Goal: Contribute content: Add original content to the website for others to see

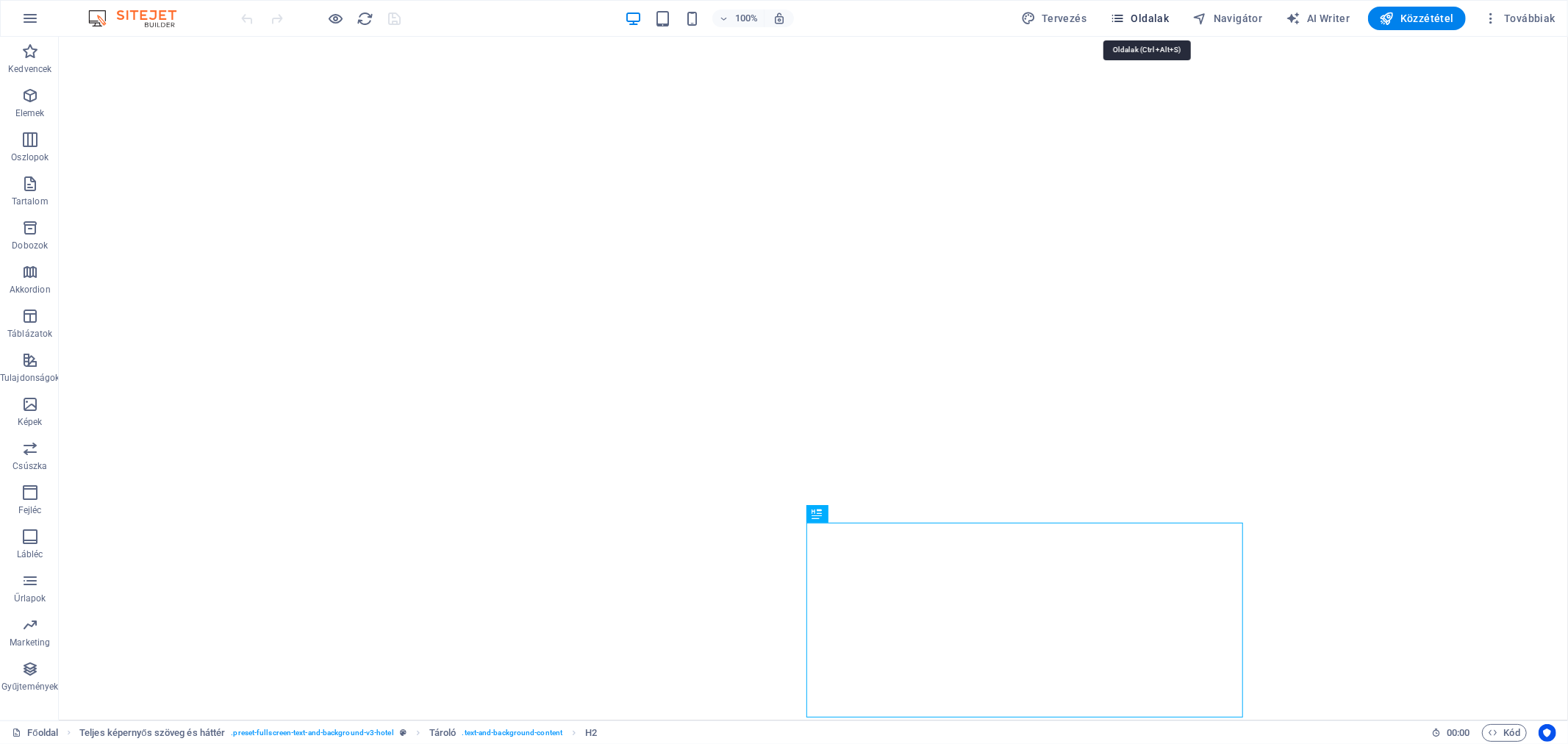
click at [1147, 18] on span "Oldalak" at bounding box center [1140, 18] width 59 height 15
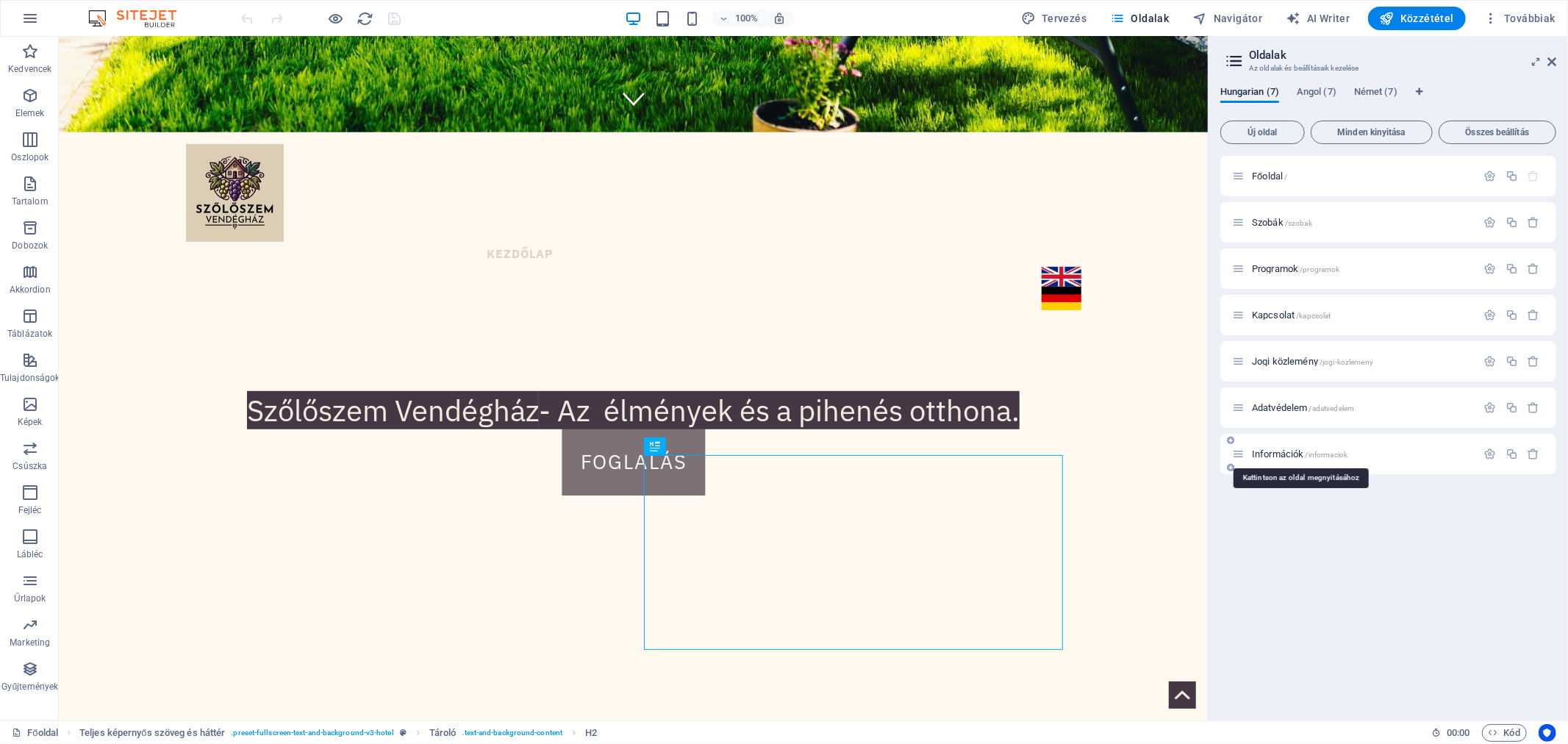
click at [1268, 454] on span "Információk /informaciok" at bounding box center [1300, 453] width 96 height 11
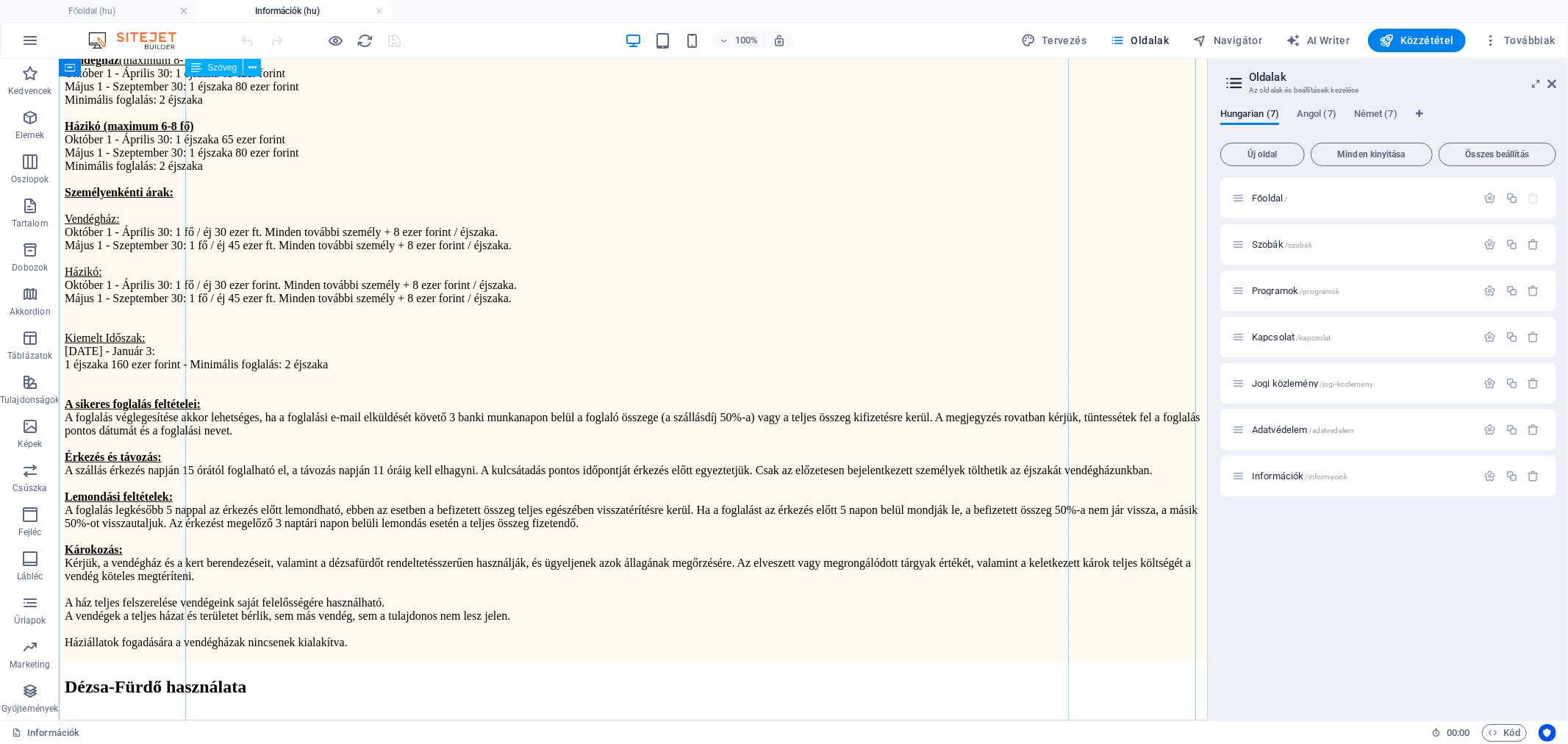
scroll to position [489, 0]
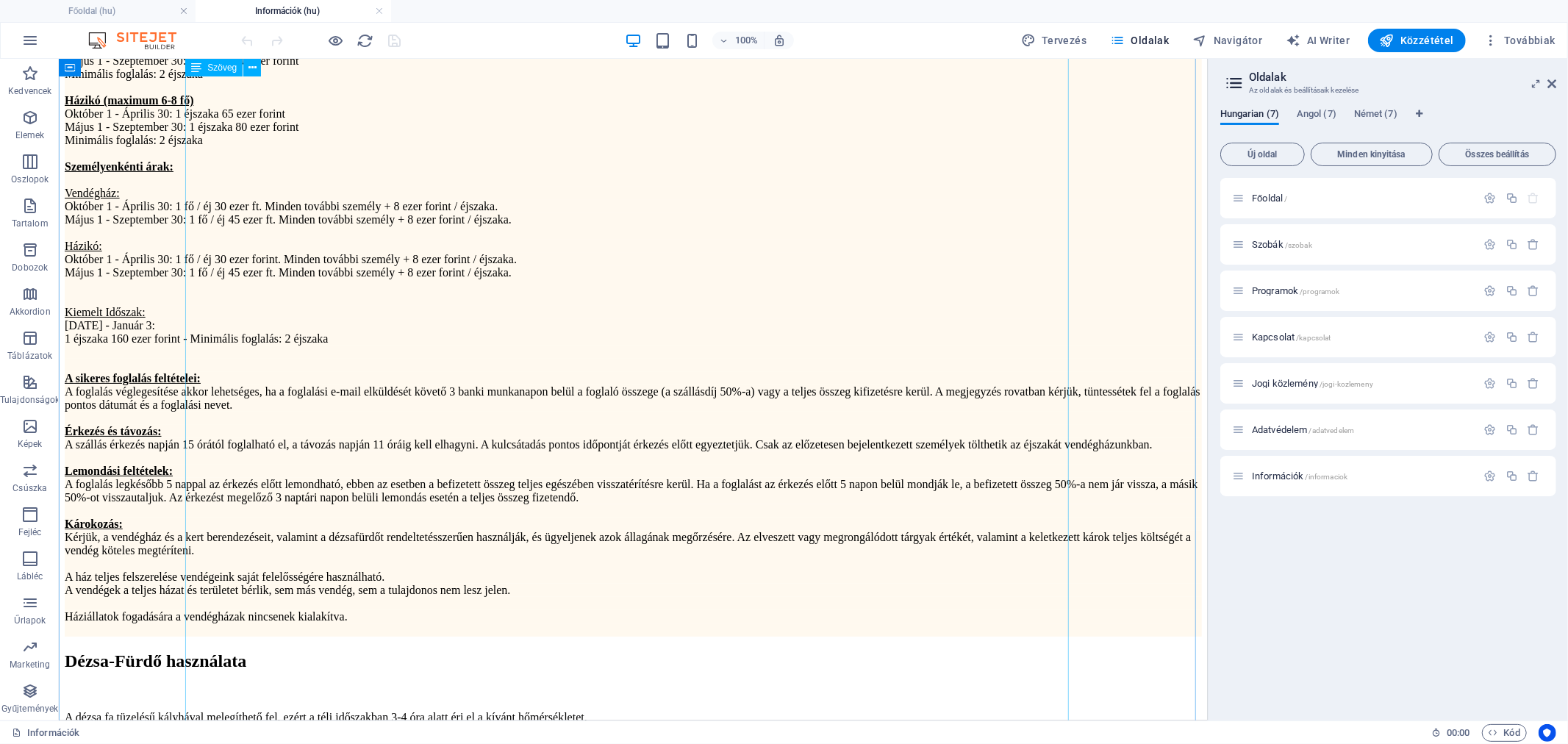
click at [328, 344] on p "1 éjszaka 160 ezer forint - Minimális foglalás: 2 éjszaka" at bounding box center [632, 338] width 1137 height 13
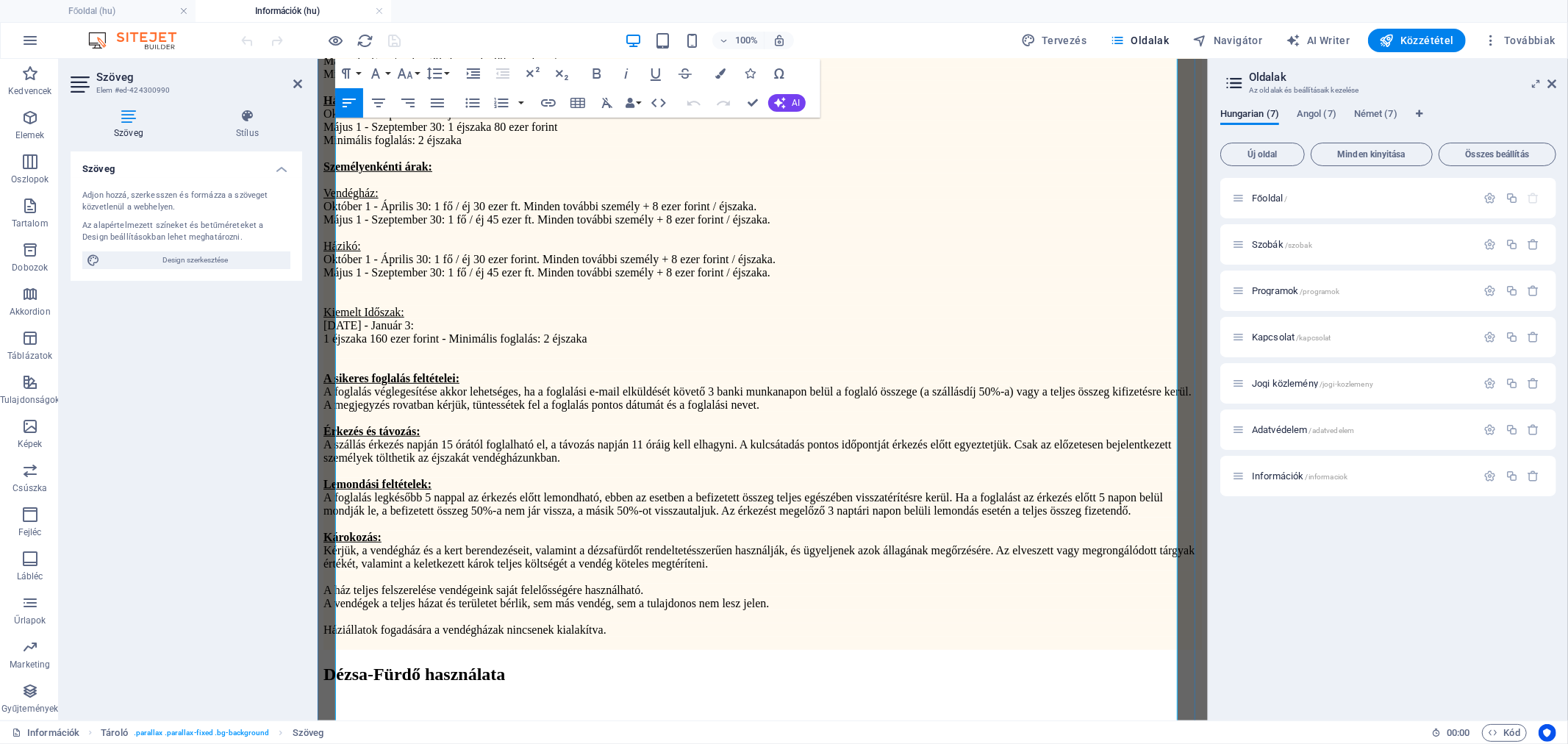
click at [482, 344] on p "1 éjszaka 160 ezer forint - Minimális foglalás: 2 éjszaka" at bounding box center [761, 338] width 878 height 13
click at [492, 344] on p "1 éjszaka 160 ezer forint / vendégház - Minimális foglalás: 3 éjszaka" at bounding box center [761, 338] width 878 height 13
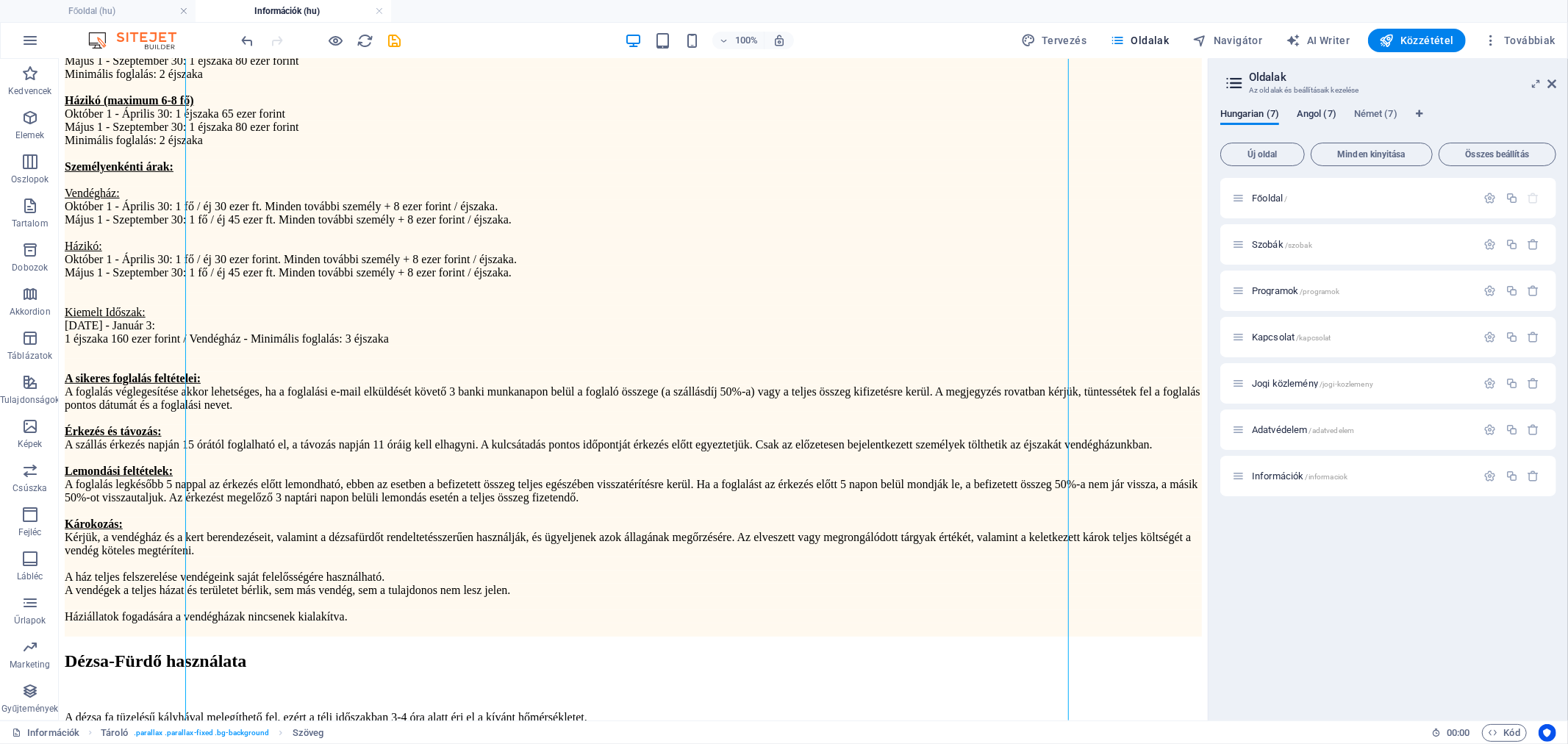
click at [1319, 113] on span "Angol (7)" at bounding box center [1317, 116] width 40 height 21
click at [1267, 471] on span "Information /information" at bounding box center [1299, 475] width 93 height 11
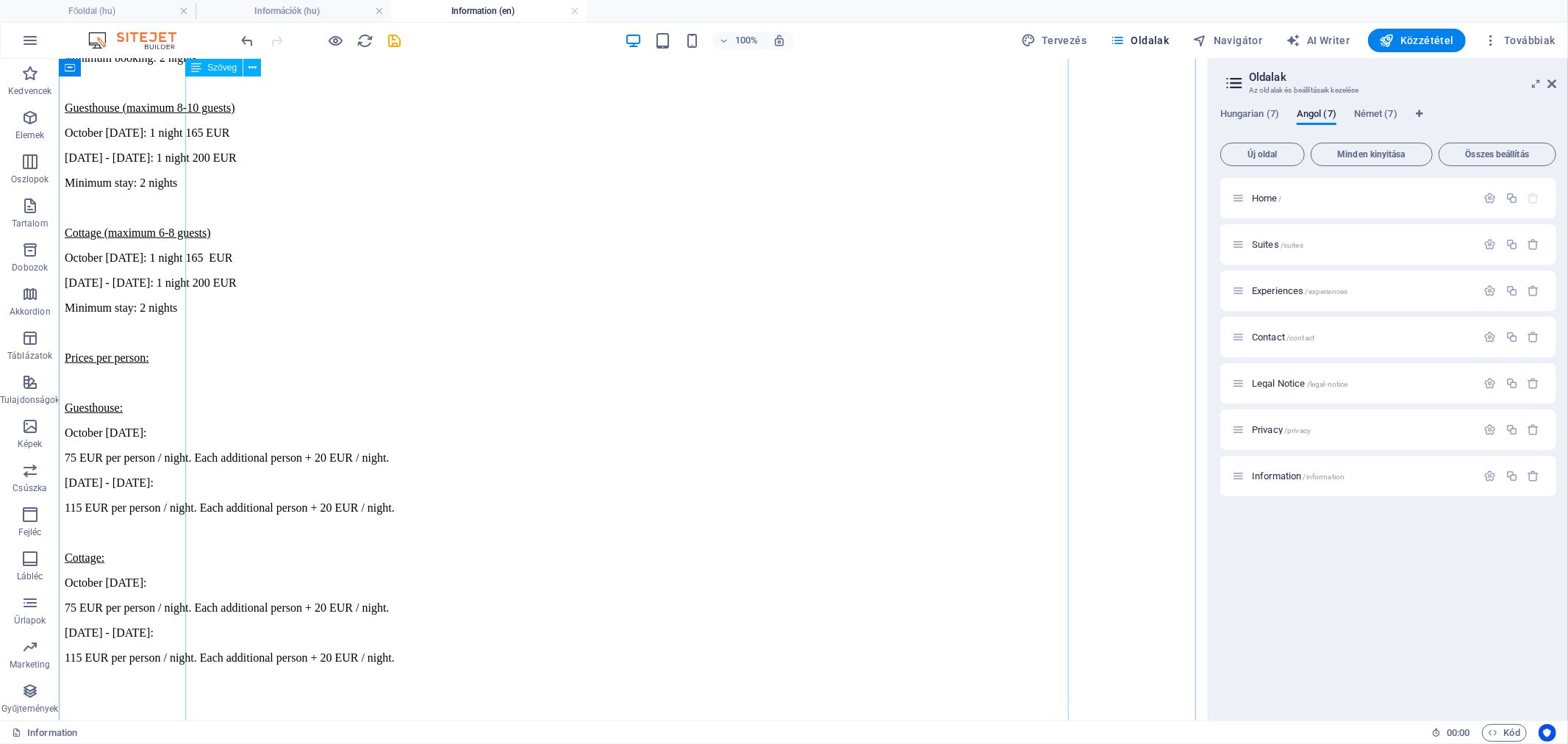
scroll to position [571, 0]
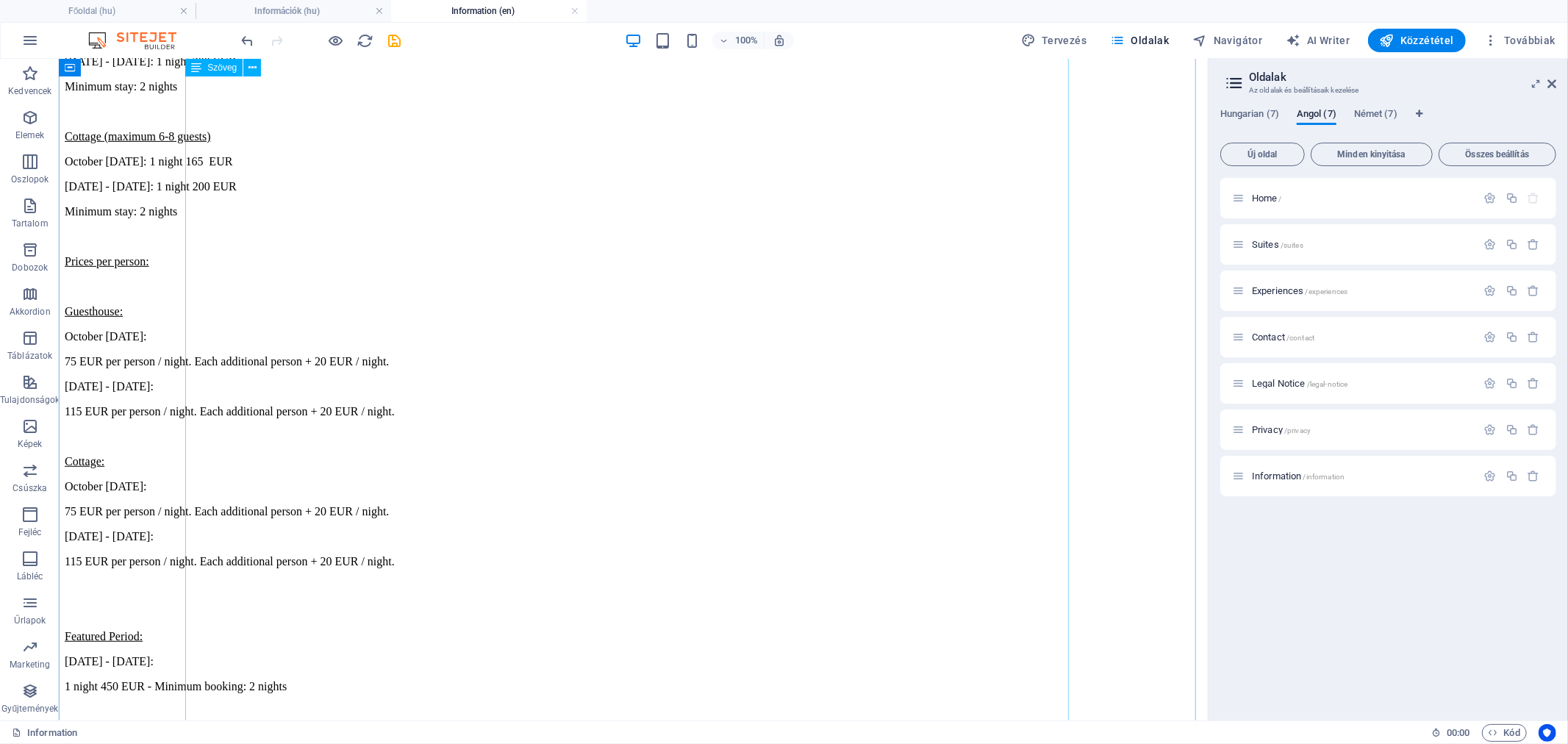
click at [414, 375] on div "Entire House (Guesthouse and Cottage, maximum 16 guests) October [DATE]: 1 nigh…" at bounding box center [632, 599] width 1137 height 1490
click at [414, 376] on div "Entire House (Guesthouse and Cottage, maximum 16 guests) October [DATE]: 1 nigh…" at bounding box center [632, 599] width 1137 height 1490
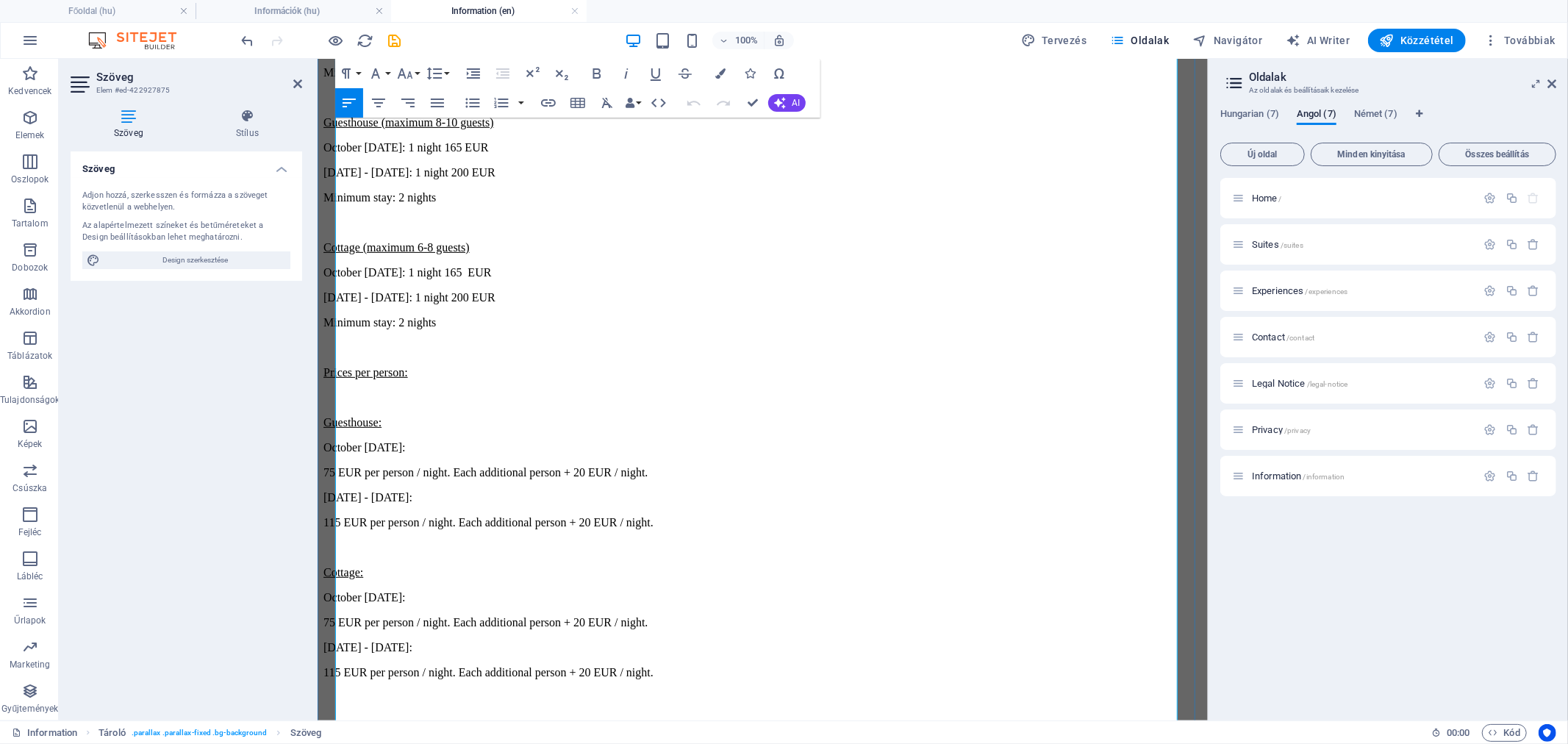
scroll to position [489, 0]
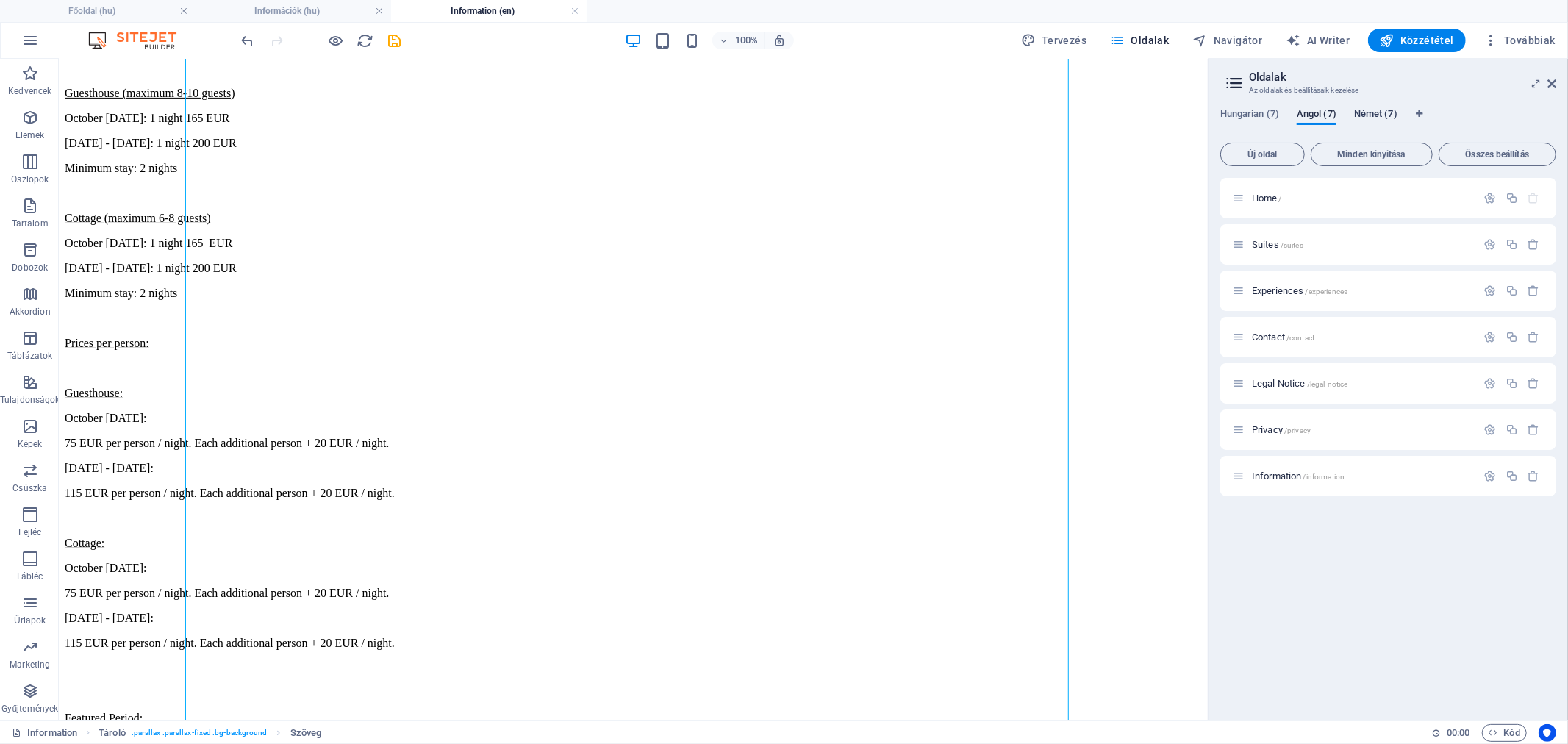
click at [1365, 112] on span "Német (7)" at bounding box center [1376, 116] width 43 height 21
click at [1271, 480] on span "Informationen /informationen" at bounding box center [1308, 475] width 112 height 11
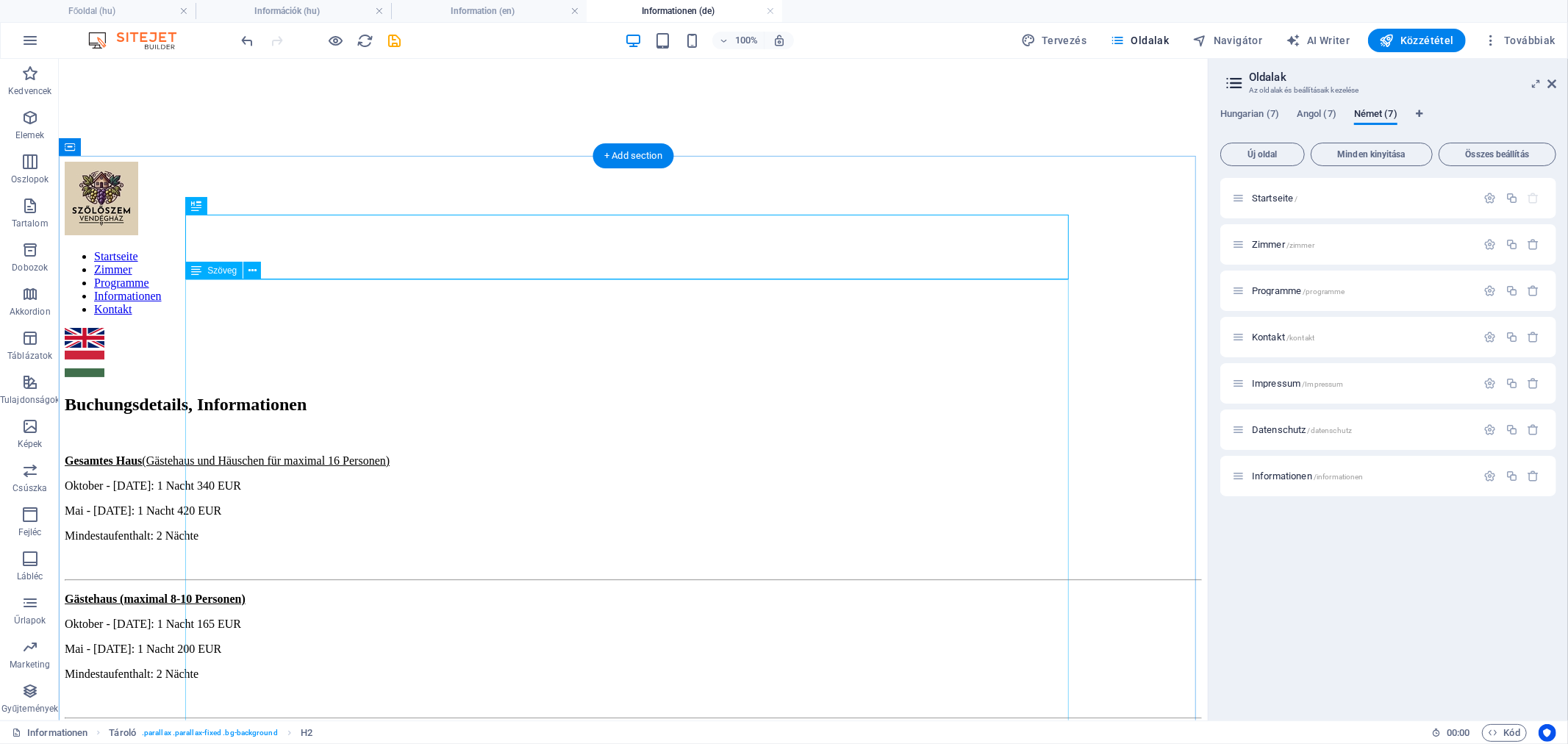
scroll to position [0, 0]
drag, startPoint x: 490, startPoint y: 431, endPoint x: 232, endPoint y: 431, distance: 258.0
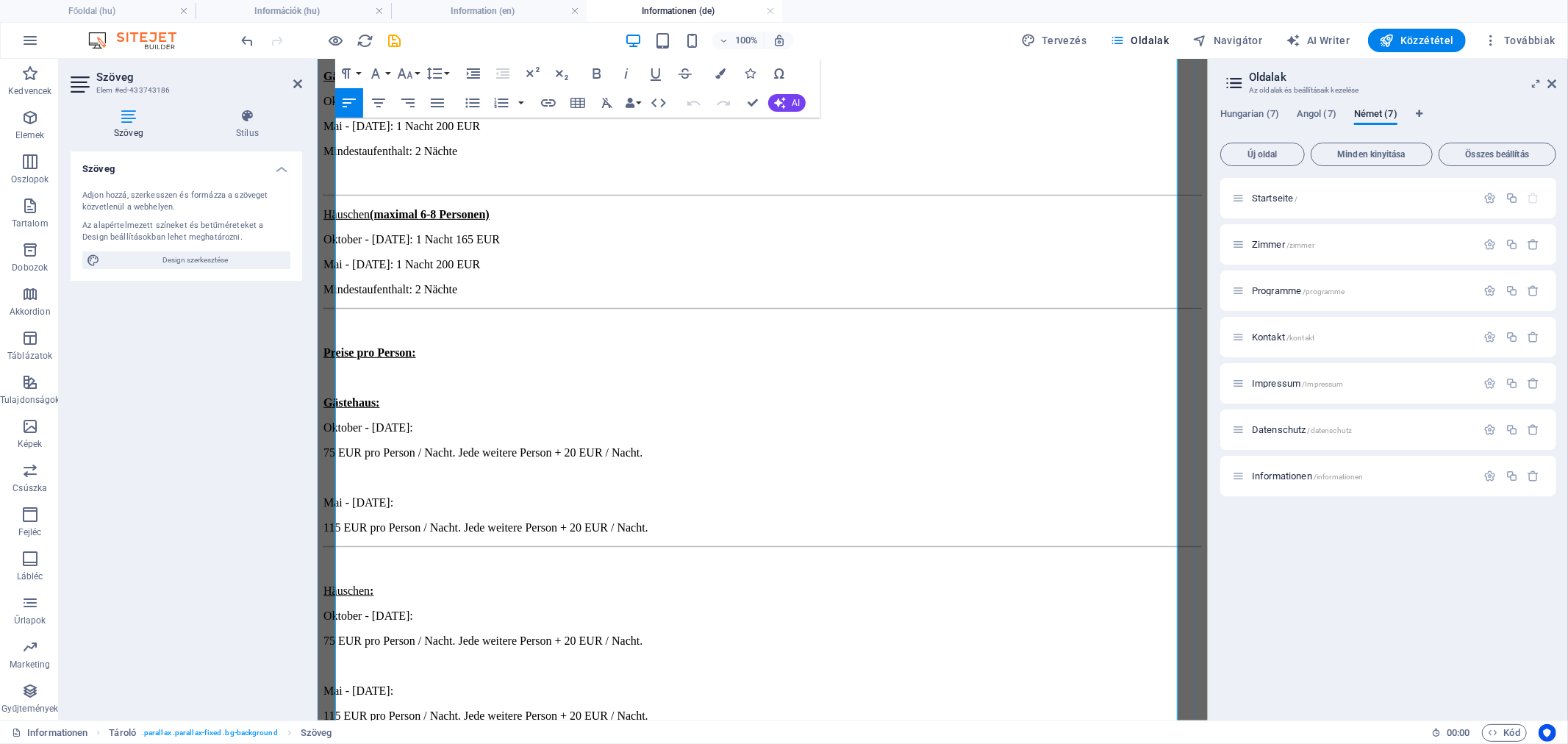
scroll to position [571, 0]
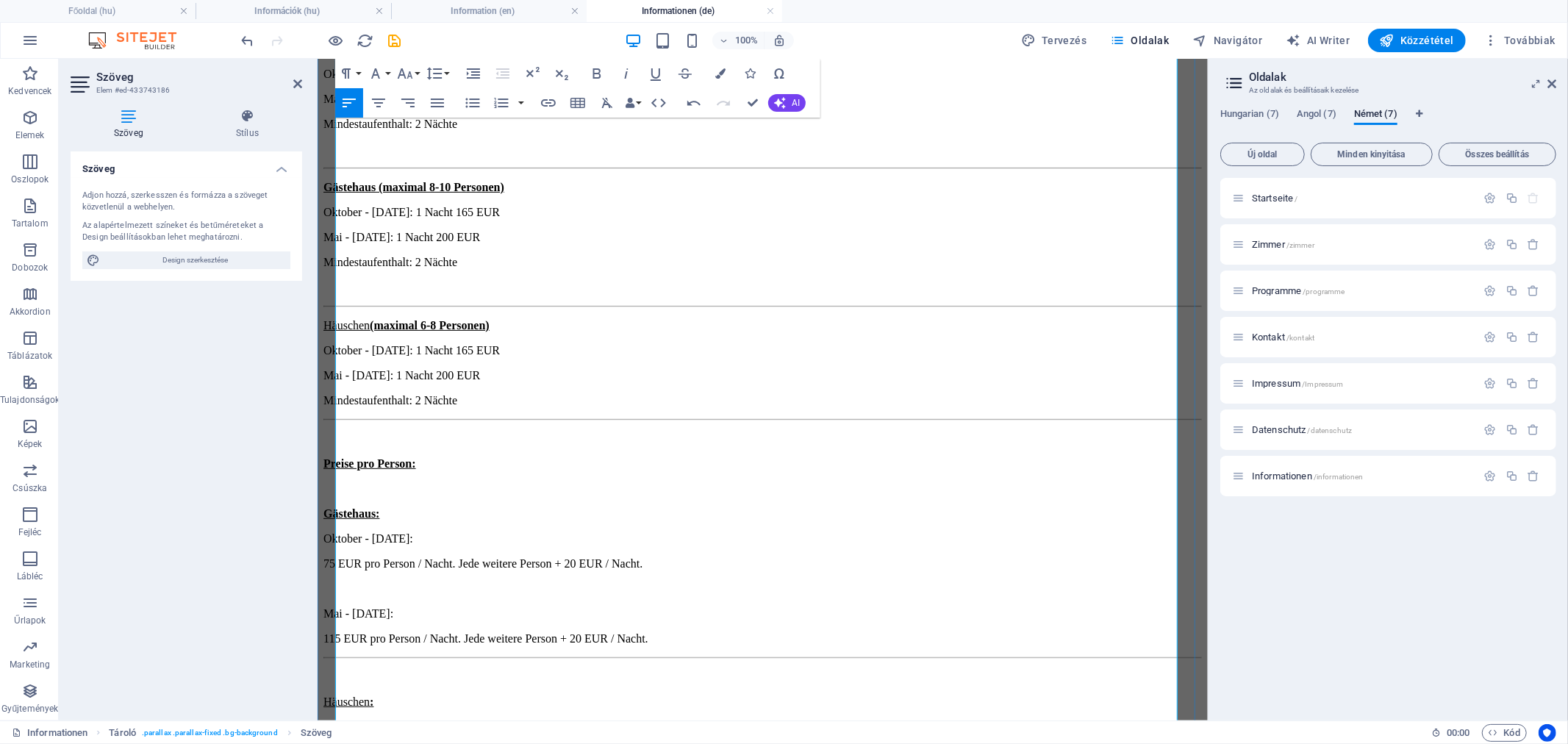
scroll to position [408, 0]
click at [349, 510] on u "Gästehaus:" at bounding box center [350, 516] width 56 height 13
copy u "Gästehaus"
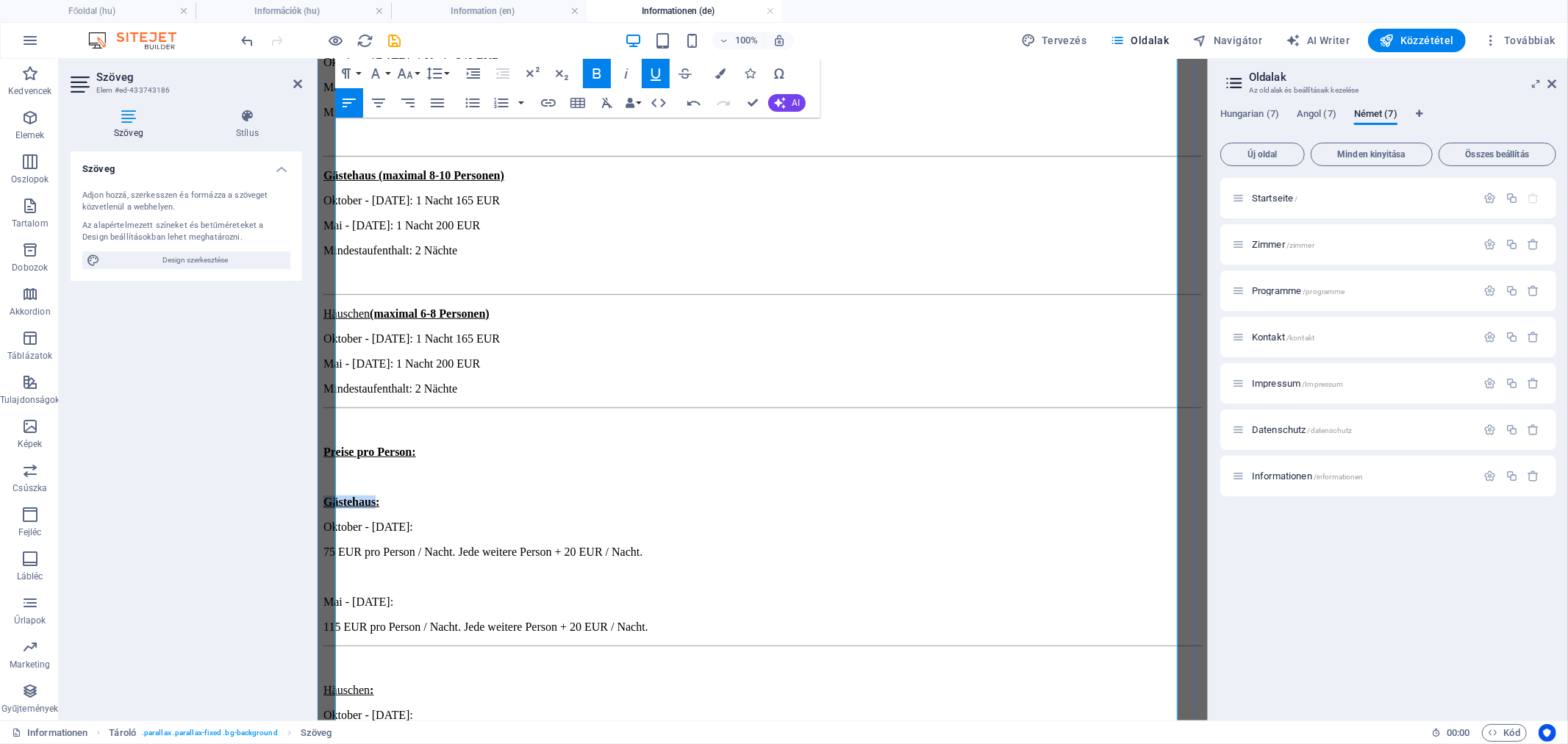
scroll to position [653, 0]
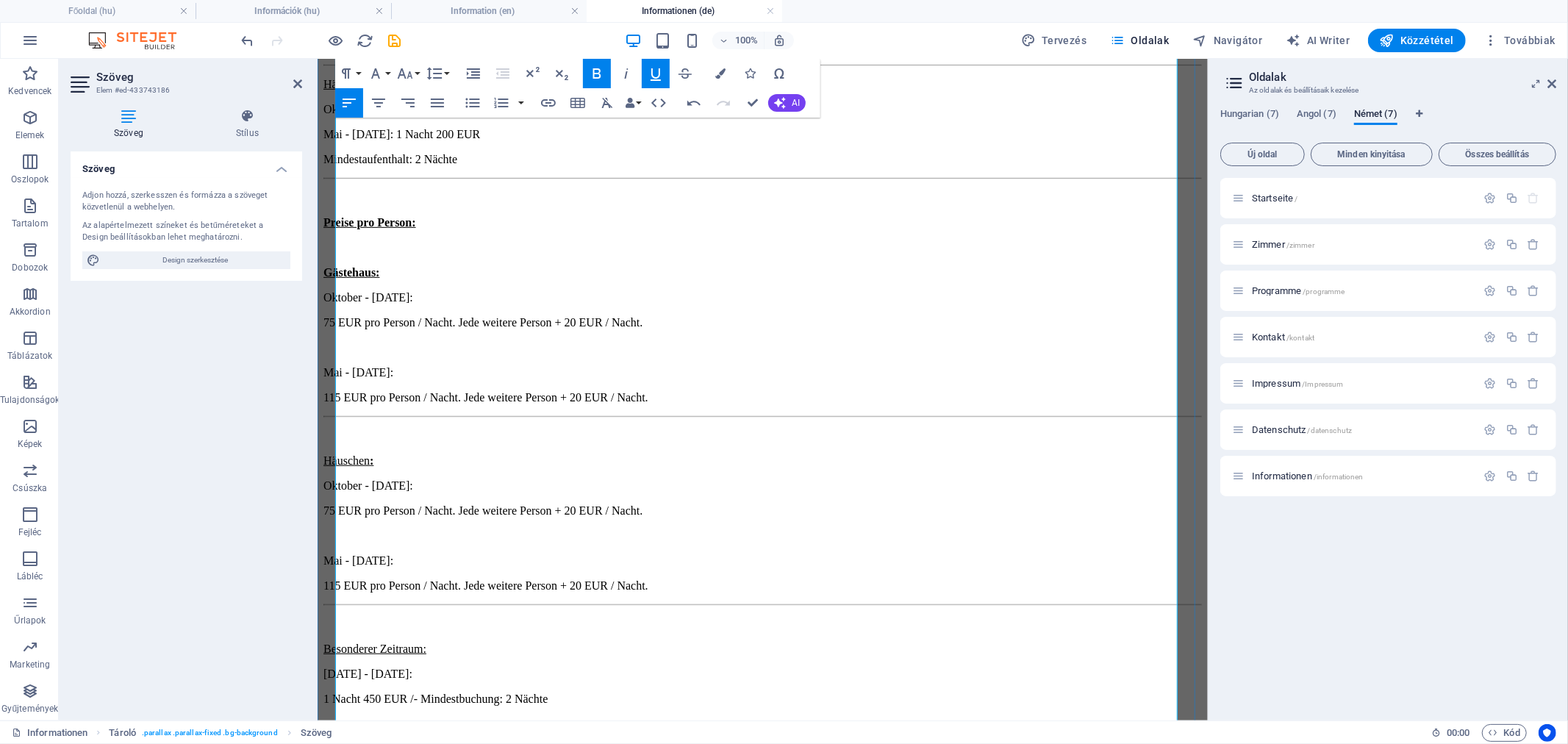
click at [451, 692] on p "1 Nacht 450 EUR / - Mindestbuchung: 2 Nächte" at bounding box center [761, 698] width 878 height 13
drag, startPoint x: 660, startPoint y: 77, endPoint x: 241, endPoint y: 114, distance: 420.6
click at [660, 77] on icon "button" at bounding box center [656, 74] width 18 height 18
click at [529, 717] on p at bounding box center [761, 723] width 878 height 13
click at [514, 692] on p "1 Nacht 450 EUR / Gästehaus - Mindestbuchung: 2 Nächte" at bounding box center [761, 698] width 878 height 13
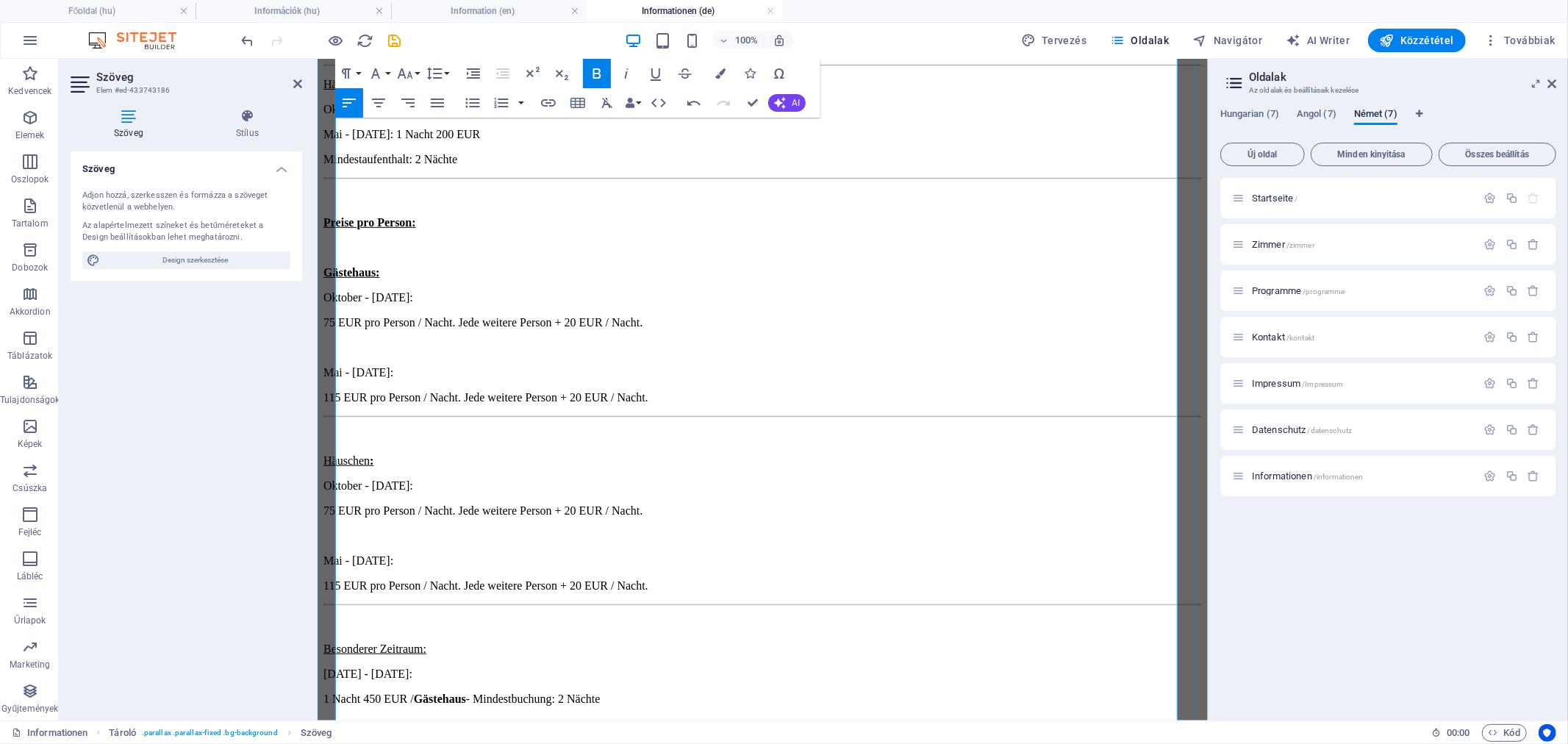
click at [632, 692] on p "1 Nacht 450 EUR / Gästehaus - Mindestbuchung: 2 Nächte" at bounding box center [761, 698] width 878 height 13
click at [688, 692] on p "1 Nacht 450 EUR / Gästehaus - Mindestbuchung: 3 Nächte" at bounding box center [761, 698] width 878 height 13
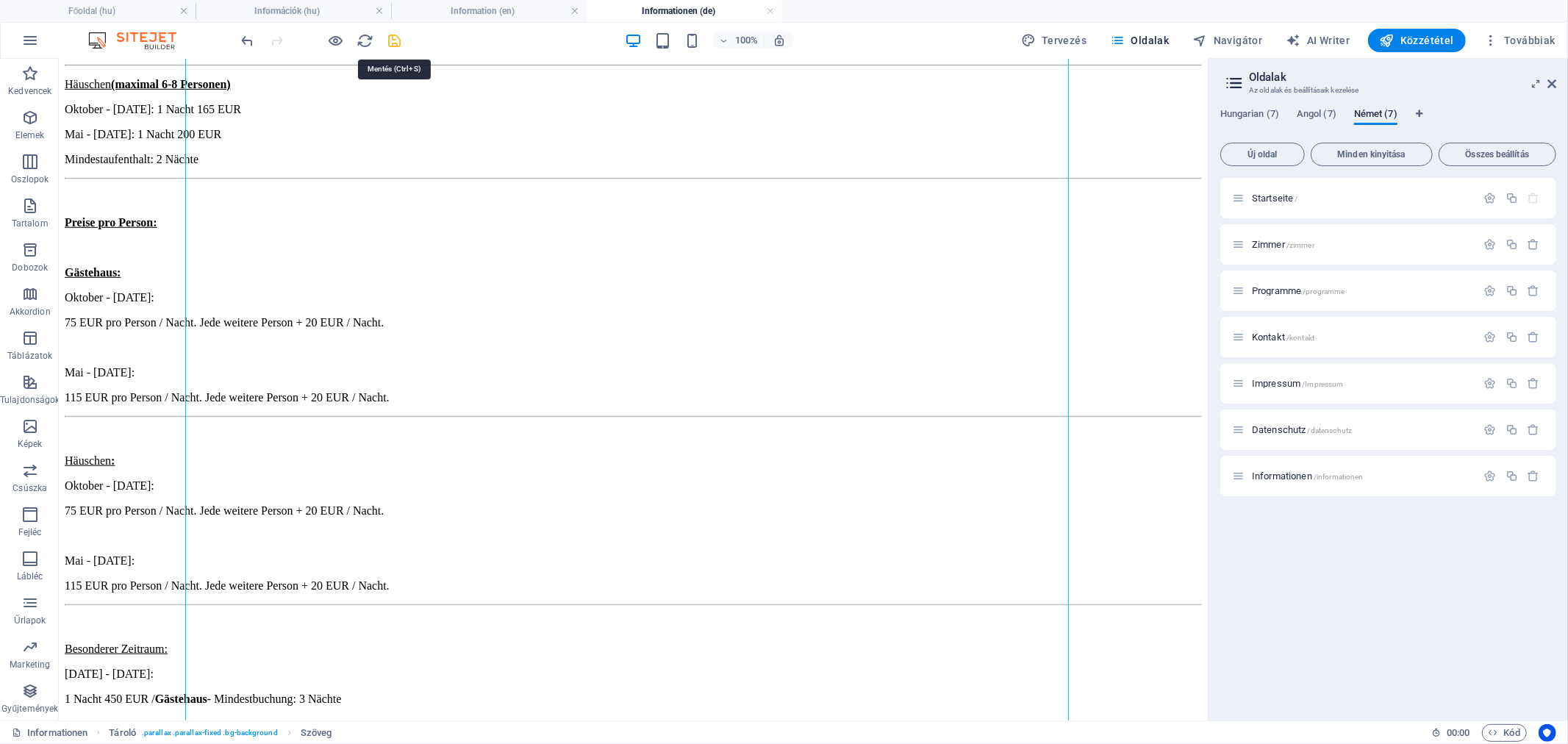
click at [395, 41] on icon "save" at bounding box center [395, 40] width 17 height 17
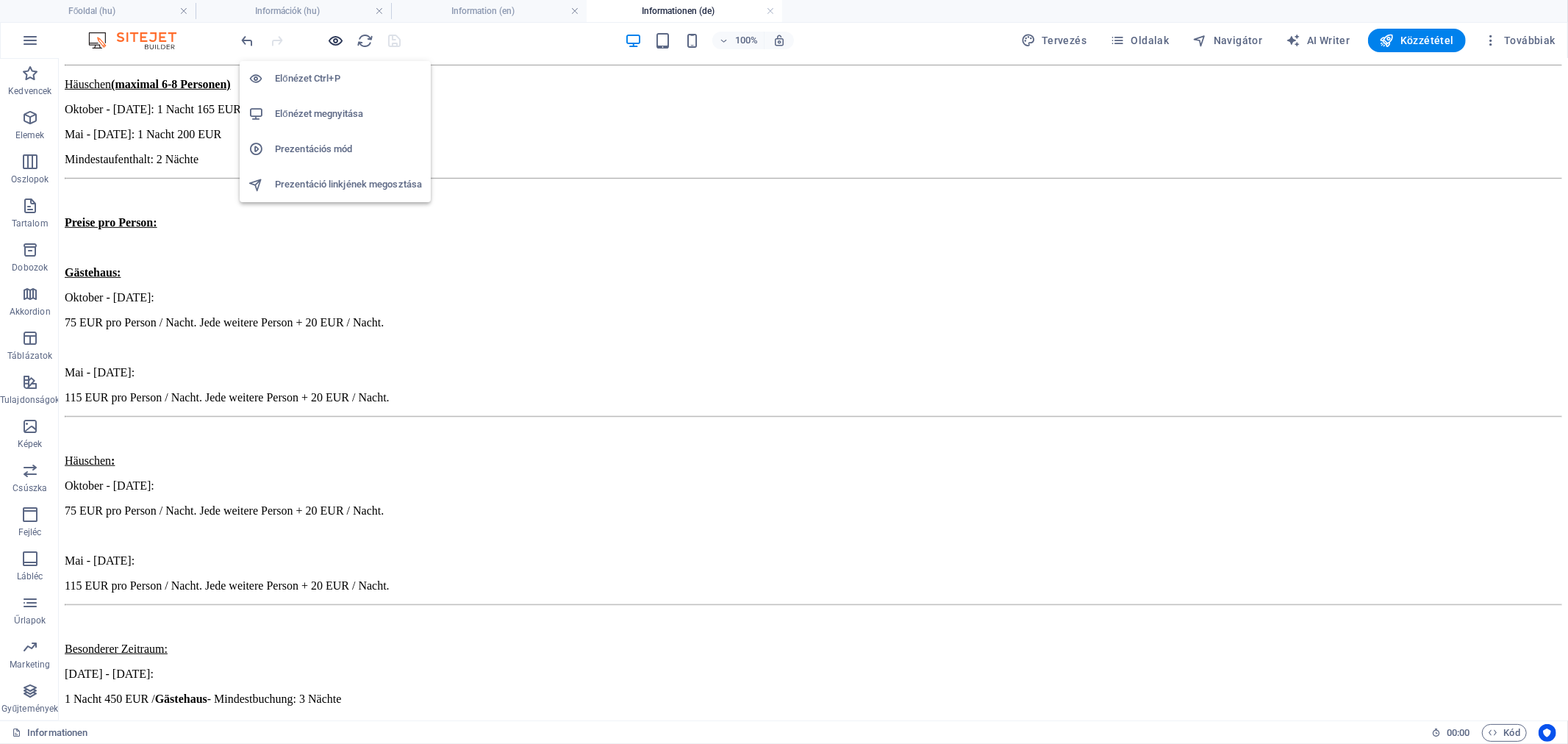
click at [329, 38] on icon "button" at bounding box center [336, 40] width 17 height 17
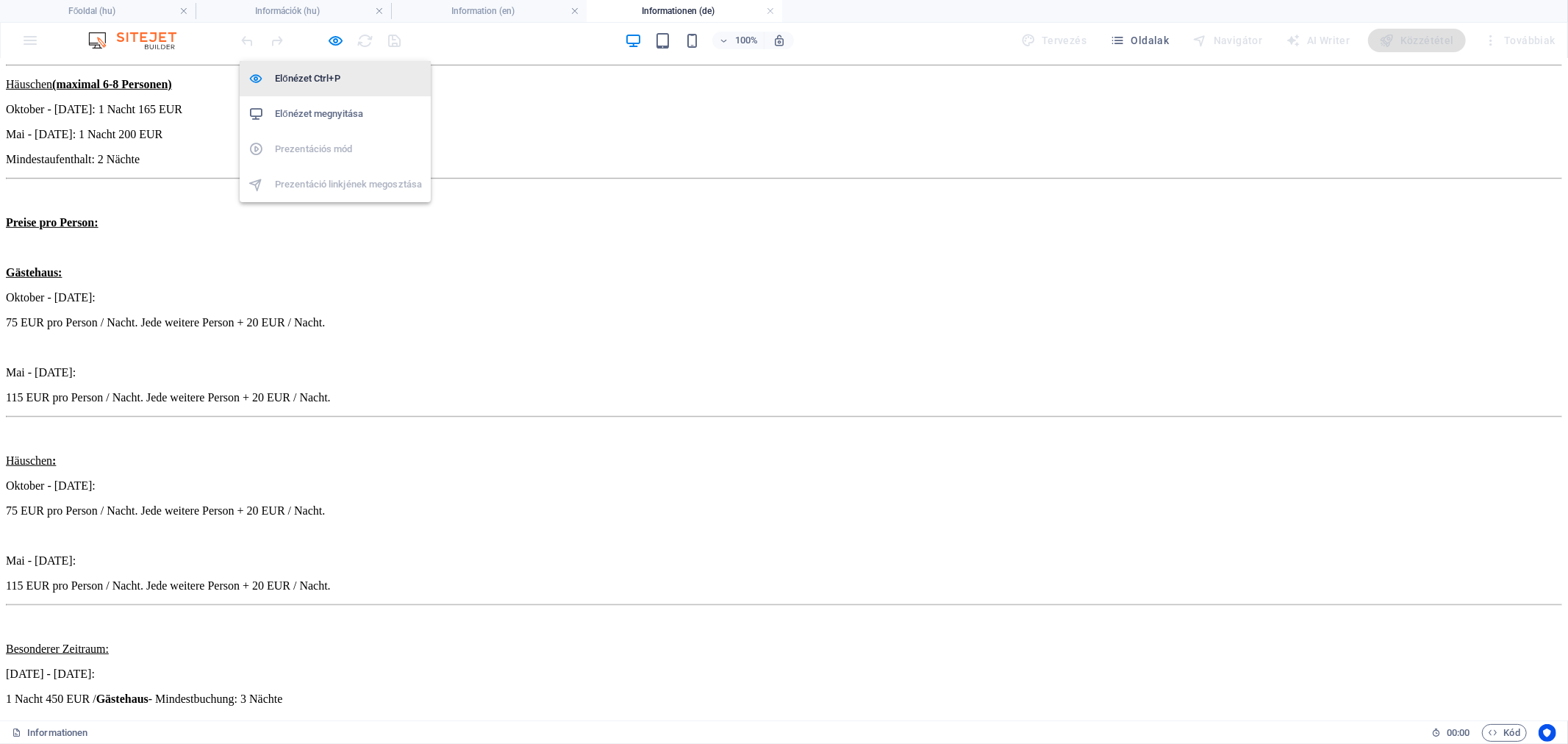
click at [319, 77] on h6 "Előnézet Ctrl+P" at bounding box center [349, 79] width 147 height 18
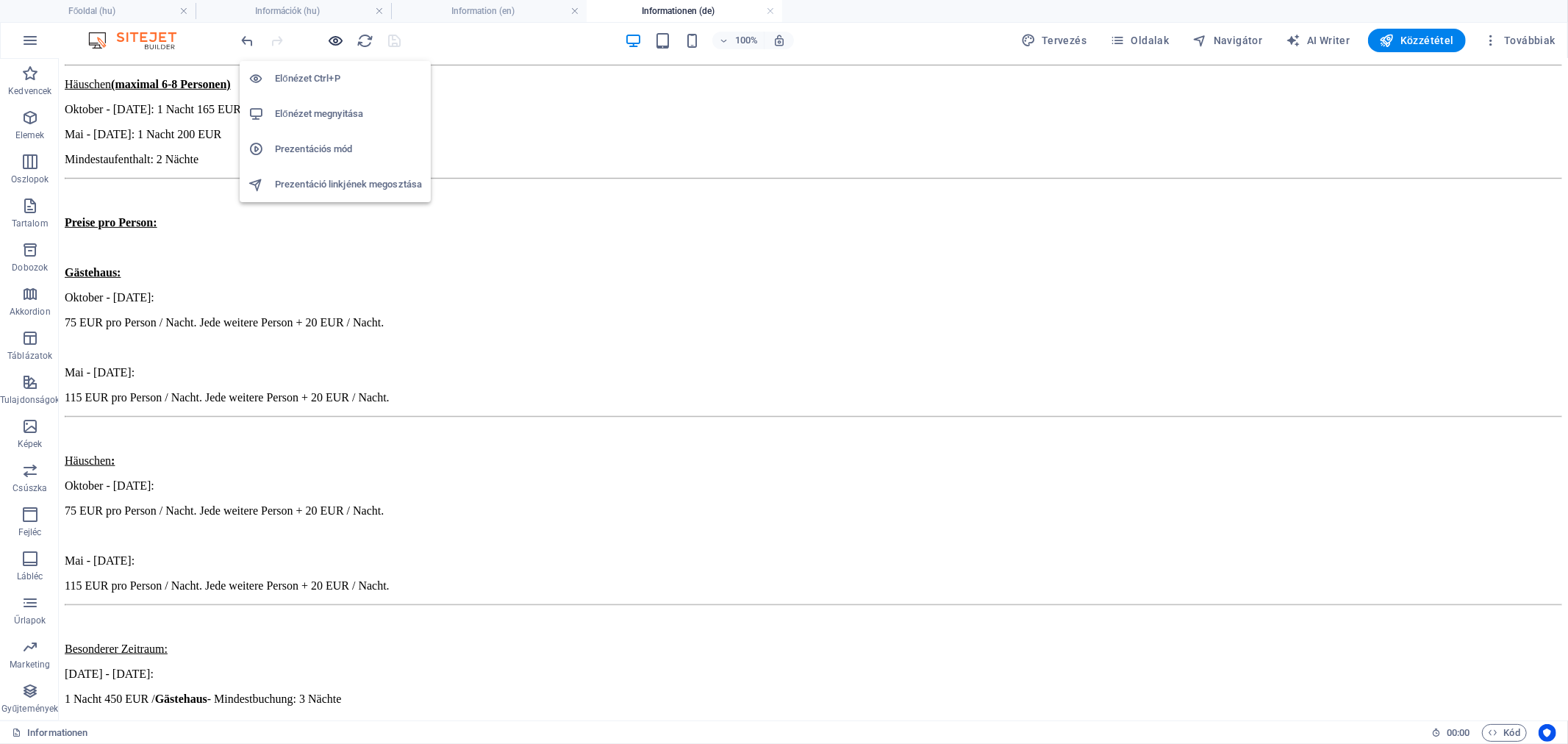
click at [342, 44] on icon "button" at bounding box center [336, 40] width 17 height 17
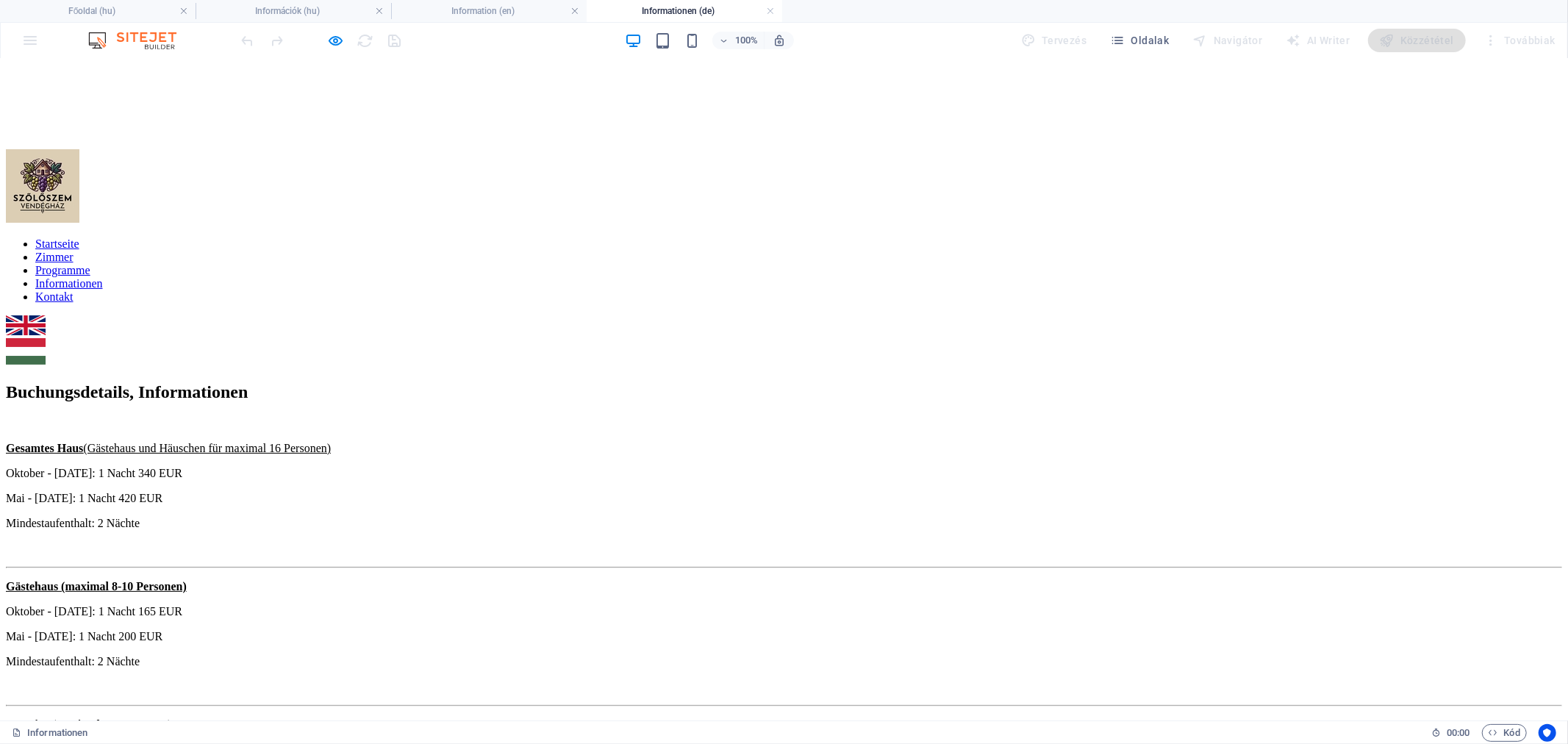
scroll to position [0, 0]
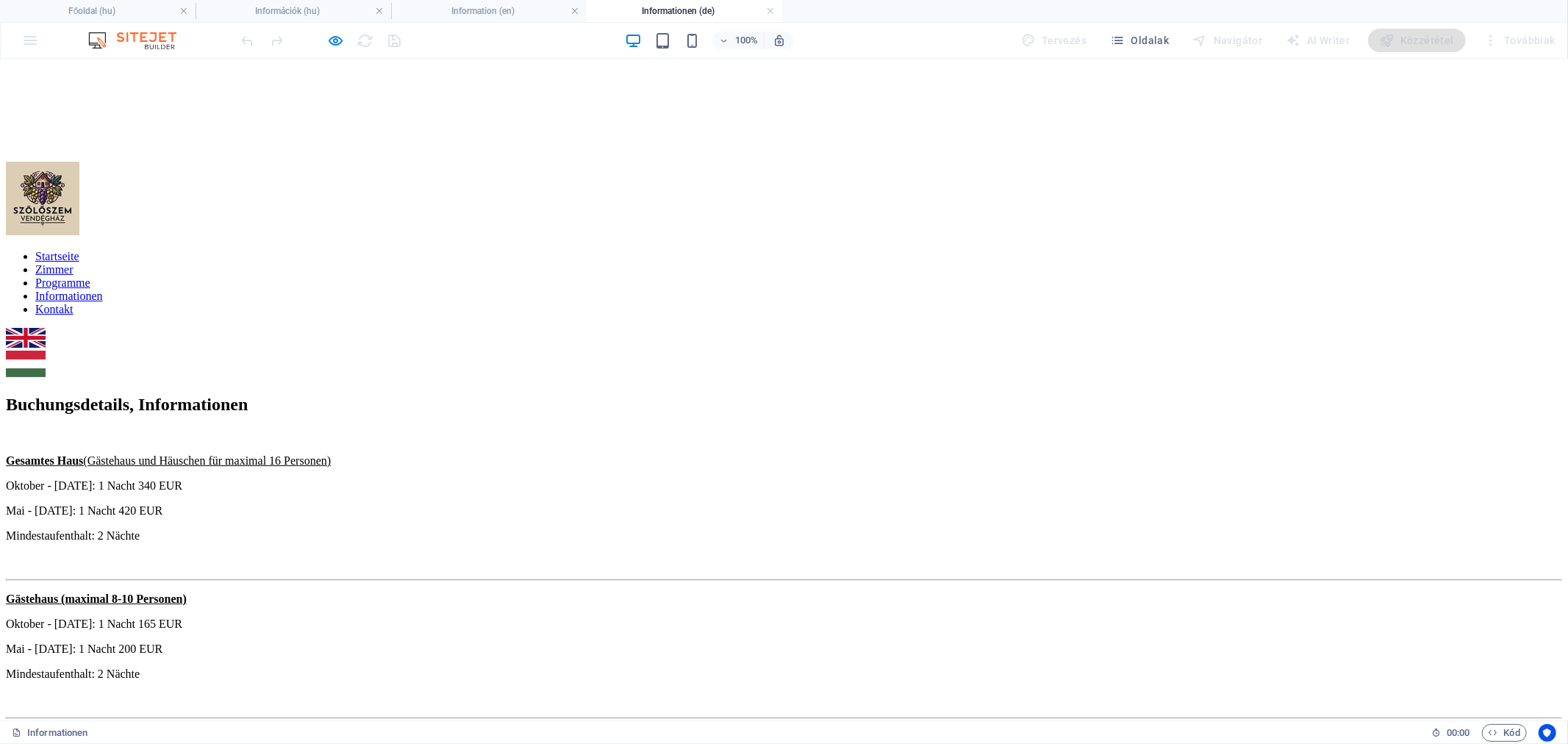
click at [46, 350] on img at bounding box center [26, 363] width 40 height 26
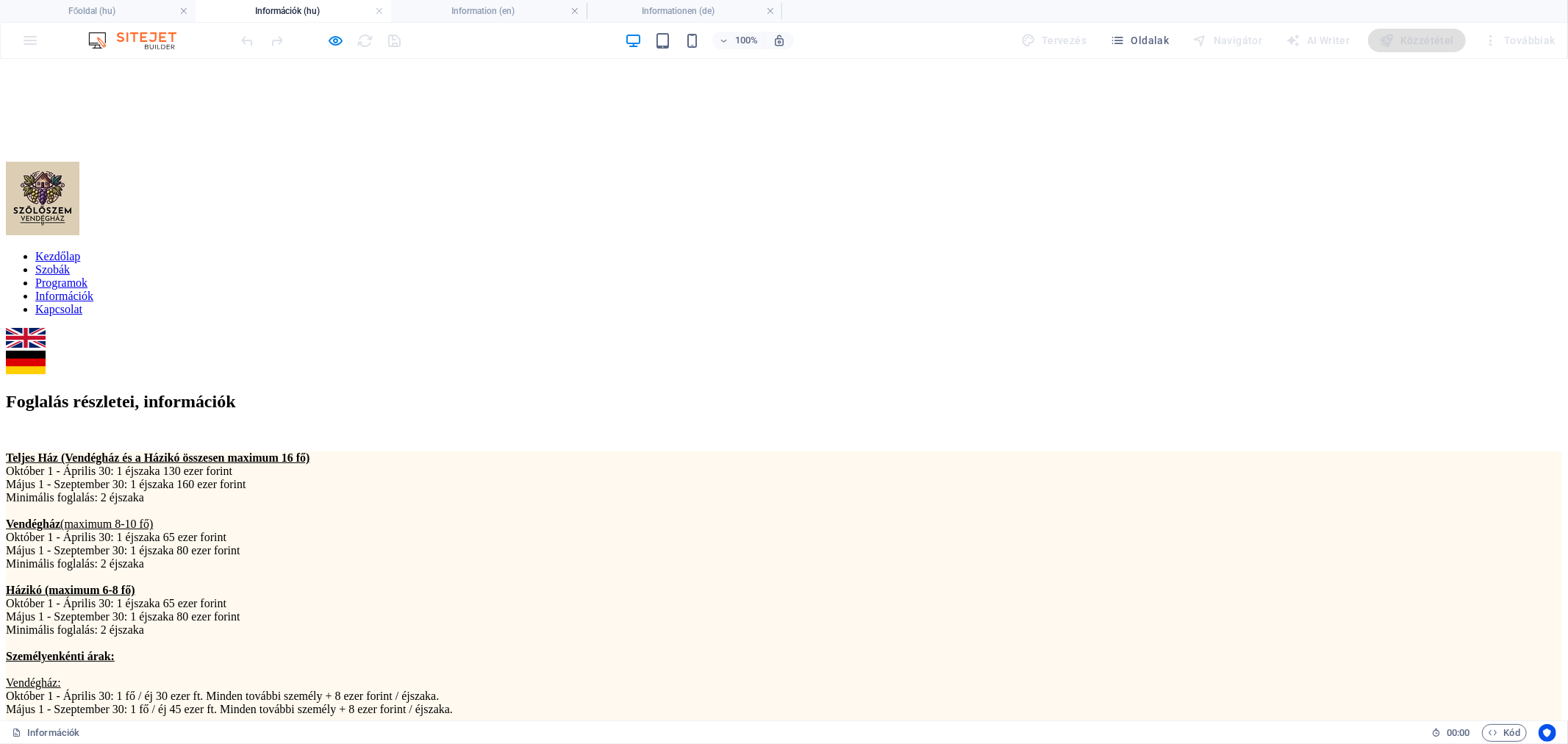
click at [93, 289] on link "Információk" at bounding box center [64, 295] width 58 height 13
click at [46, 327] on img at bounding box center [26, 336] width 40 height 20
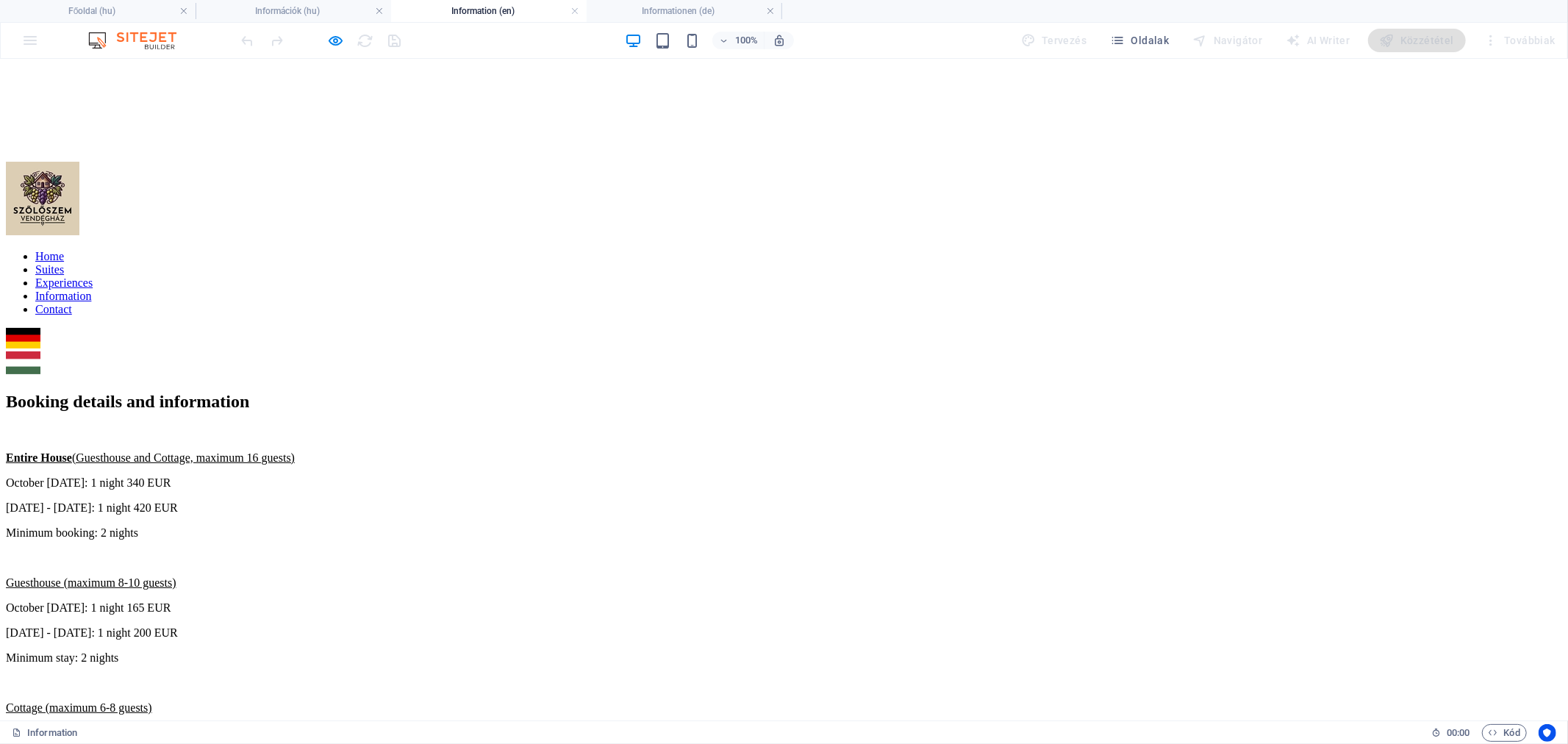
click at [40, 327] on img at bounding box center [23, 337] width 35 height 21
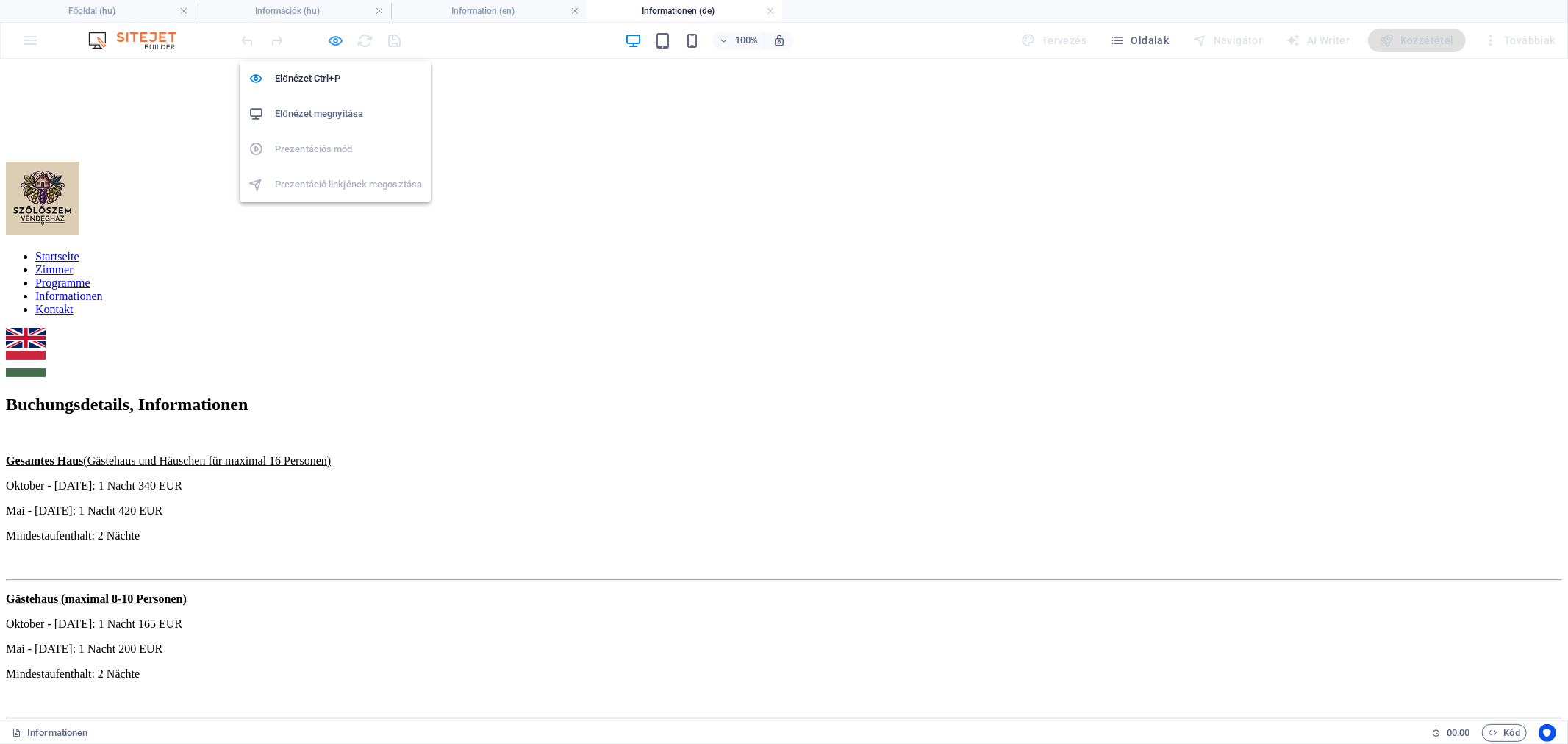
click at [342, 39] on icon "button" at bounding box center [336, 40] width 17 height 17
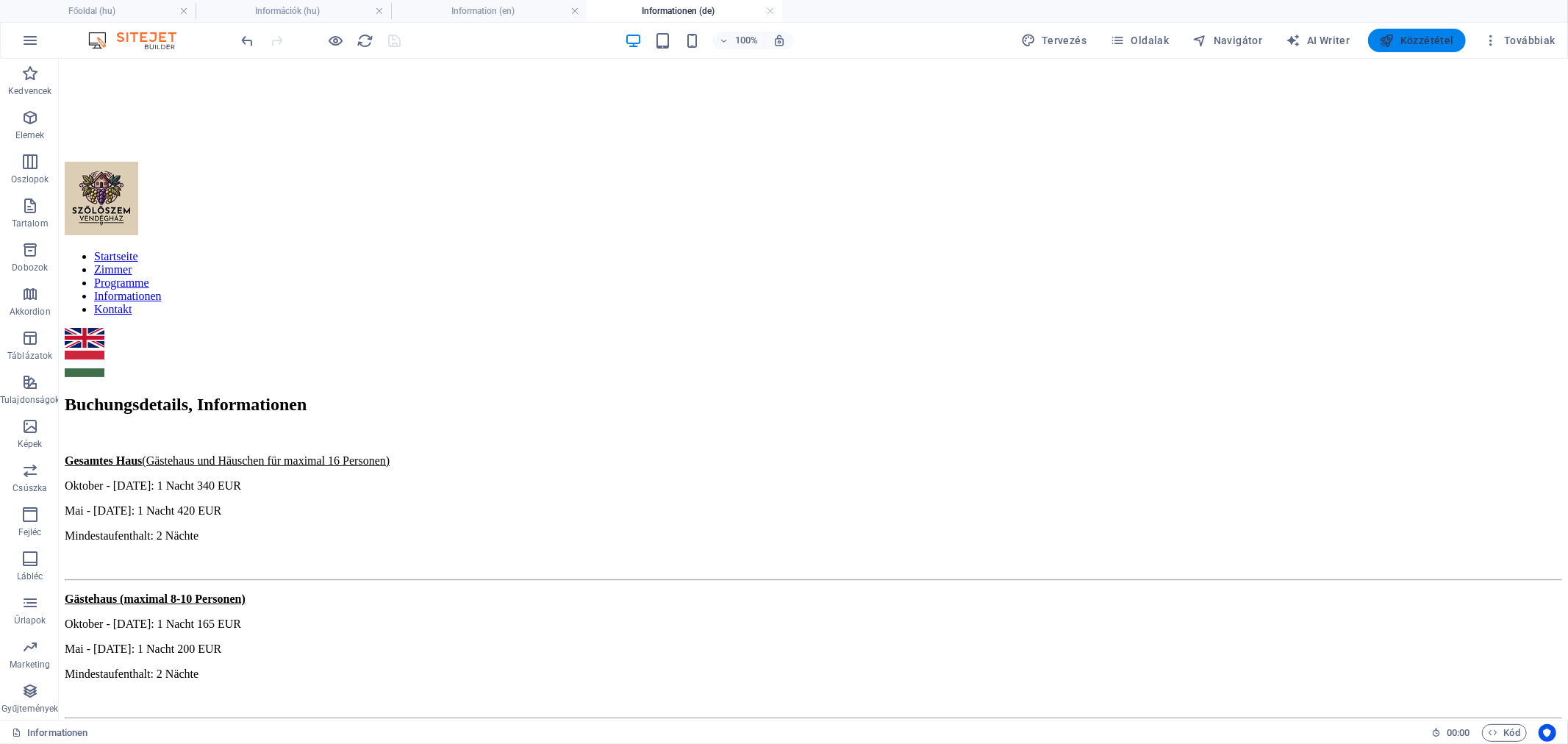
click at [1423, 35] on span "Közzététel" at bounding box center [1417, 40] width 74 height 15
